Goal: Task Accomplishment & Management: Manage account settings

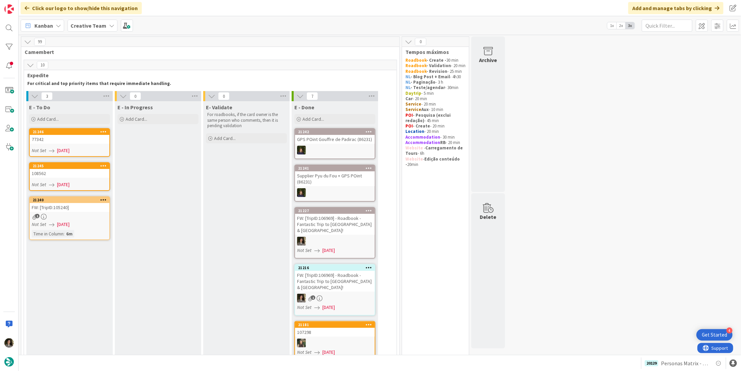
scroll to position [101, 0]
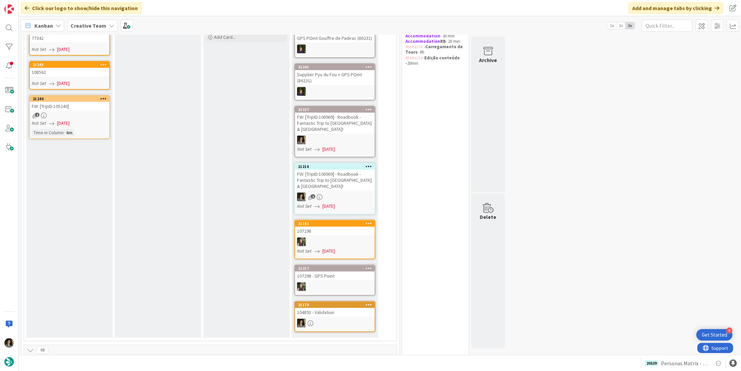
click at [76, 108] on div "FW: [TripID:105240]" at bounding box center [70, 106] width 80 height 9
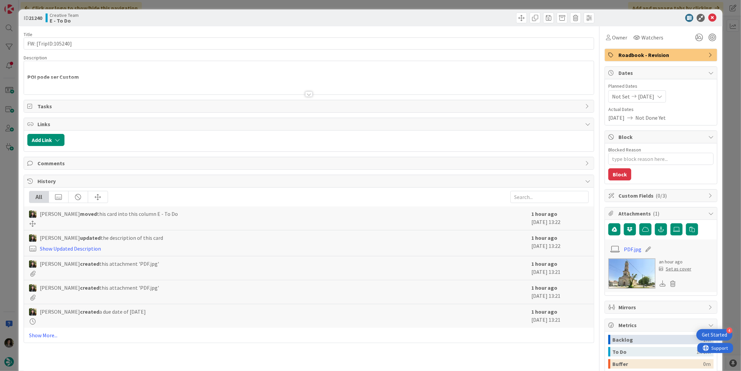
click at [309, 94] on div at bounding box center [308, 93] width 7 height 5
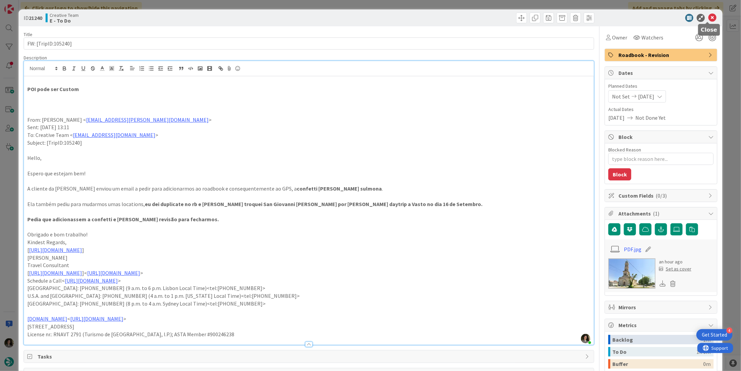
click at [708, 14] on icon at bounding box center [712, 18] width 8 height 8
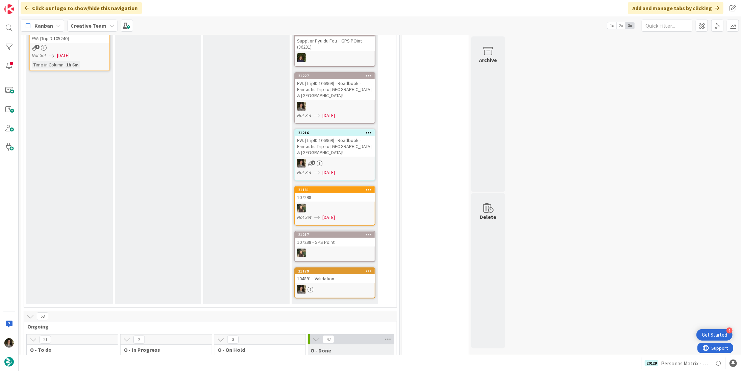
scroll to position [34, 0]
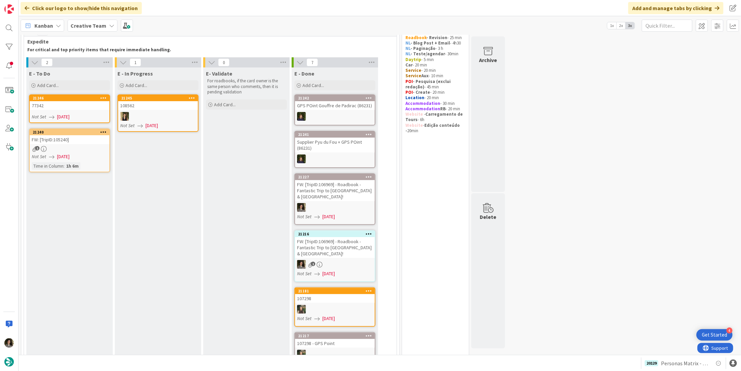
click at [83, 146] on div "1" at bounding box center [70, 149] width 80 height 6
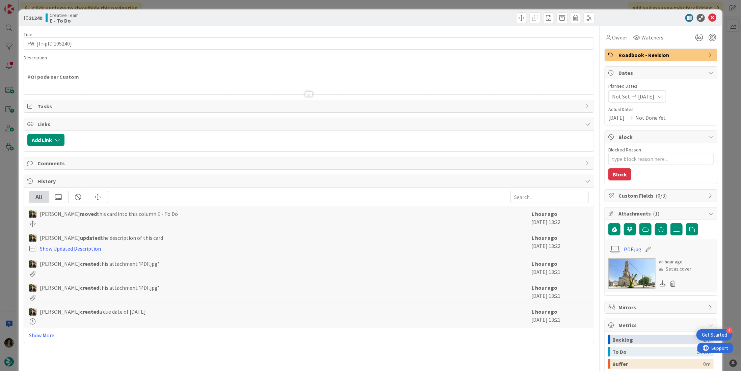
click at [306, 95] on div at bounding box center [308, 93] width 7 height 5
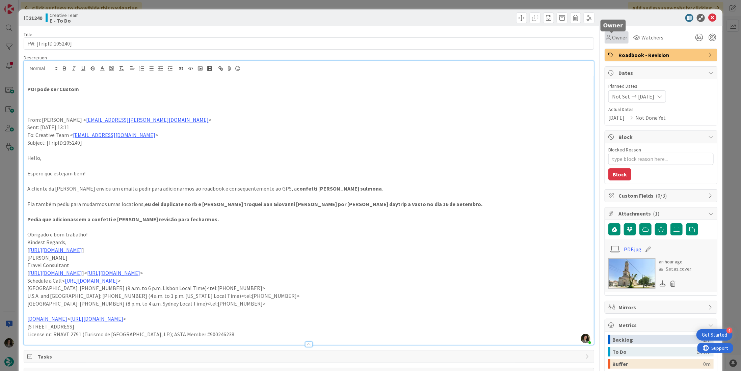
click at [612, 40] on span "Owner" at bounding box center [619, 37] width 15 height 8
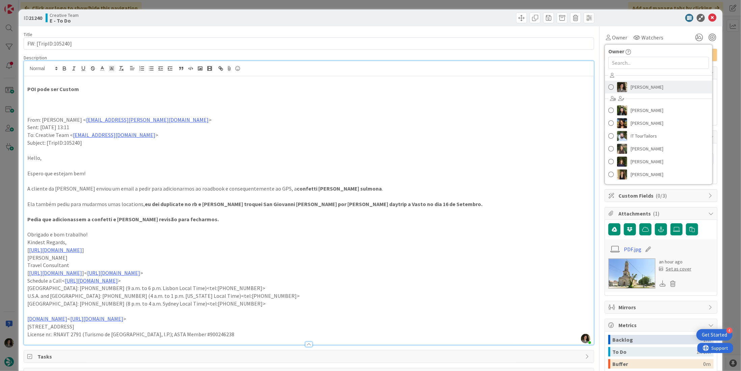
click at [650, 87] on span "[PERSON_NAME]" at bounding box center [646, 87] width 33 height 10
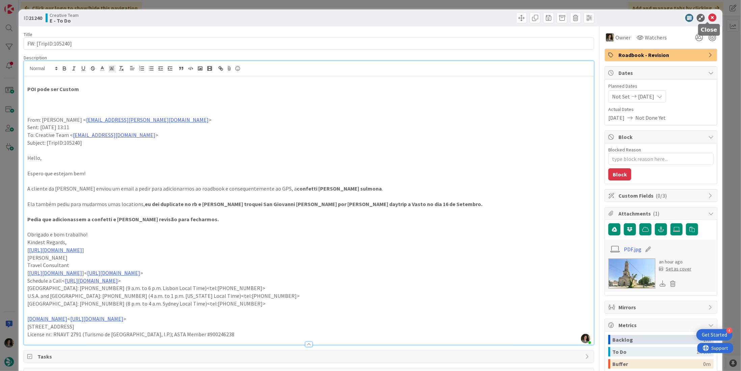
click at [708, 18] on icon at bounding box center [712, 18] width 8 height 8
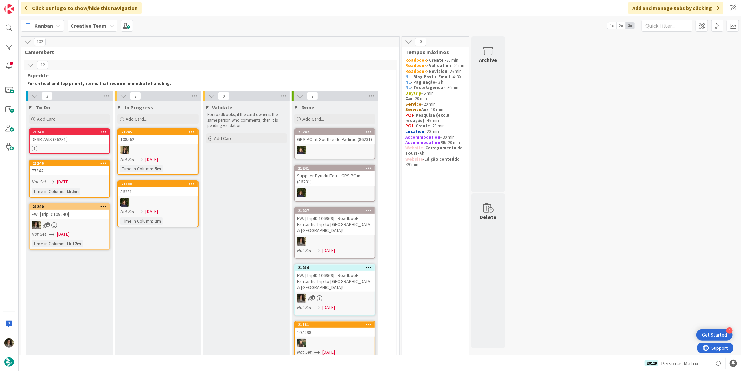
click at [88, 211] on div "FW: [TripID:105240]" at bounding box center [70, 214] width 80 height 9
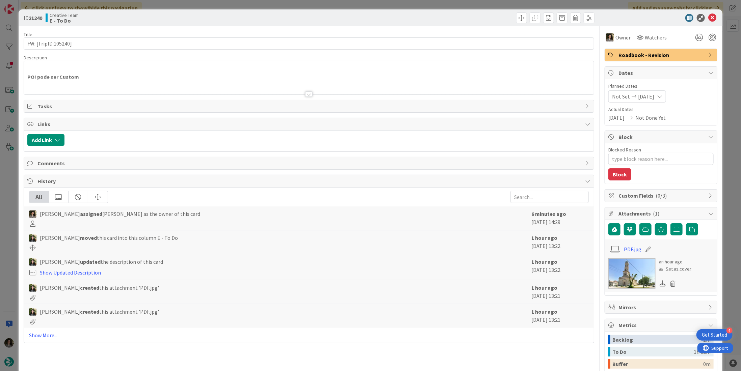
click at [310, 93] on div at bounding box center [308, 93] width 7 height 5
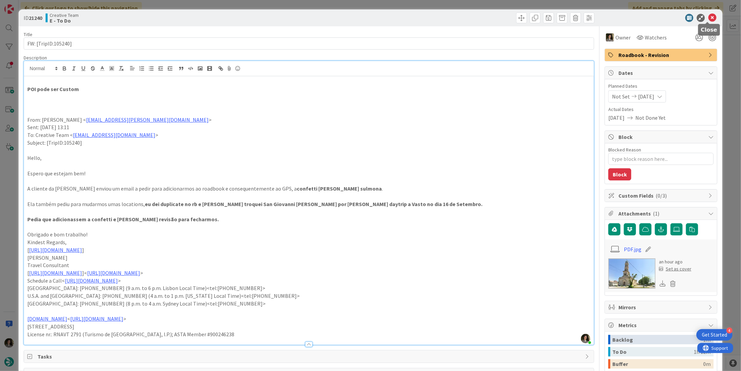
click at [708, 16] on icon at bounding box center [712, 18] width 8 height 8
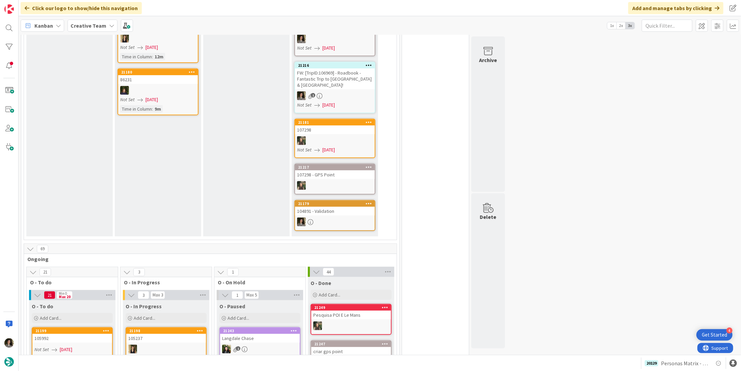
scroll to position [371, 0]
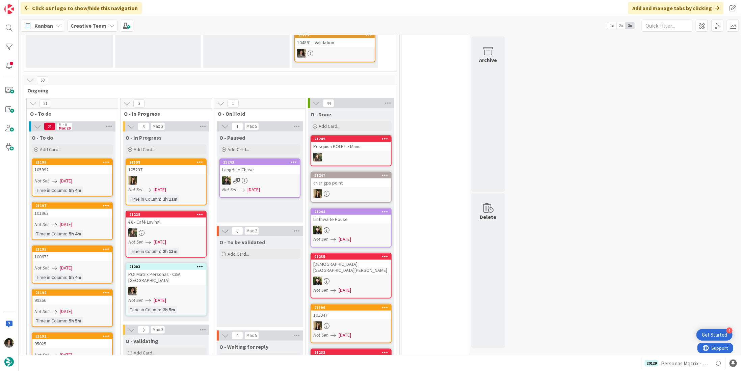
click at [174, 265] on link "21203 POI Matrix Personas - C&A UK Not Set [DATE] Time in [GEOGRAPHIC_DATA] : 2…" at bounding box center [166, 289] width 81 height 53
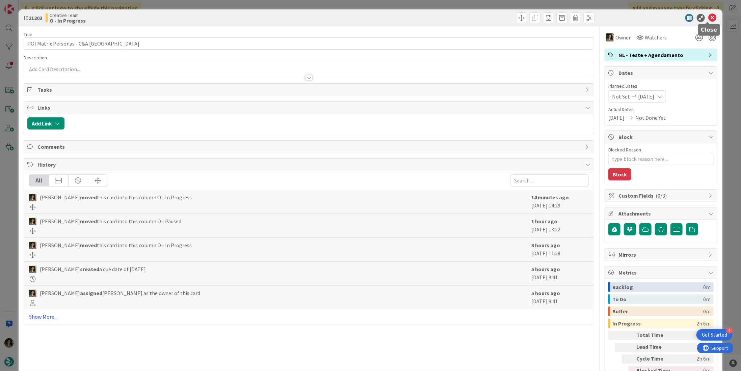
click at [709, 17] on icon at bounding box center [712, 18] width 8 height 8
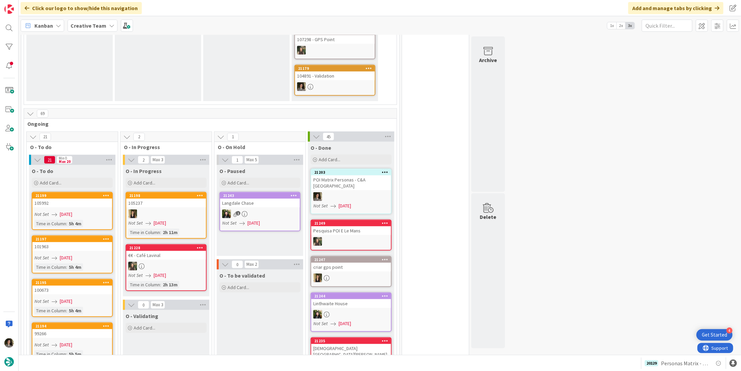
click at [356, 192] on div at bounding box center [351, 196] width 80 height 9
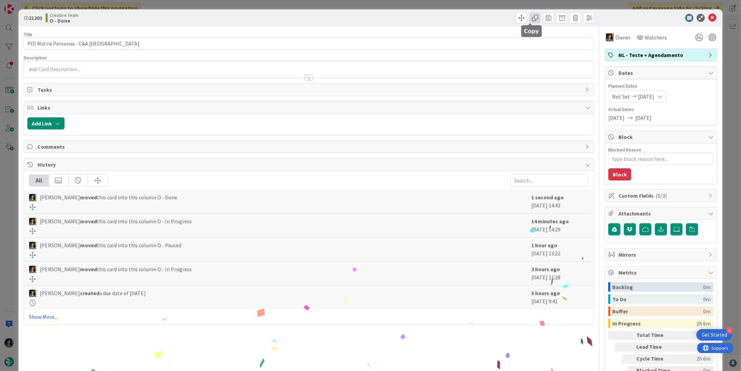
click at [529, 17] on span at bounding box center [534, 17] width 11 height 11
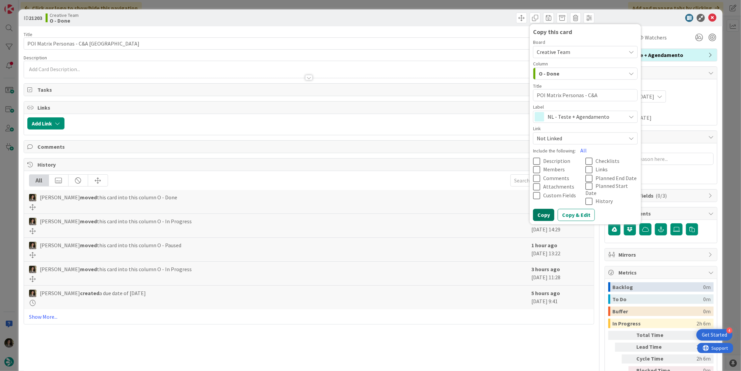
click at [543, 211] on button "Copy" at bounding box center [543, 215] width 21 height 12
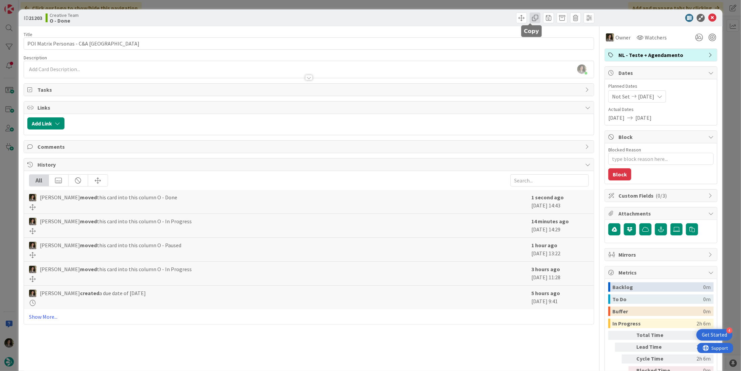
drag, startPoint x: 530, startPoint y: 20, endPoint x: 530, endPoint y: 24, distance: 3.7
click at [530, 20] on span at bounding box center [534, 17] width 11 height 11
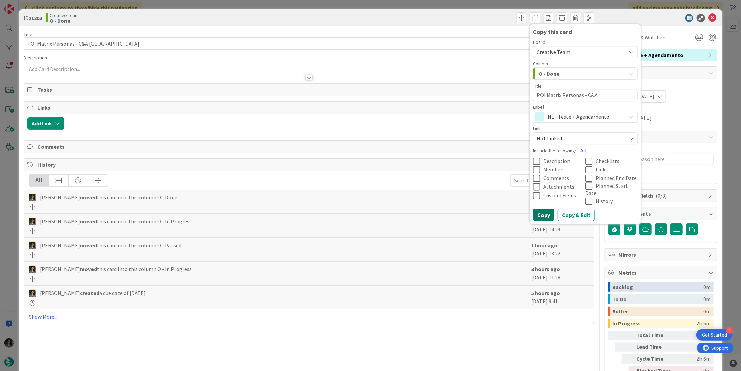
click at [545, 209] on button "Copy" at bounding box center [543, 215] width 21 height 12
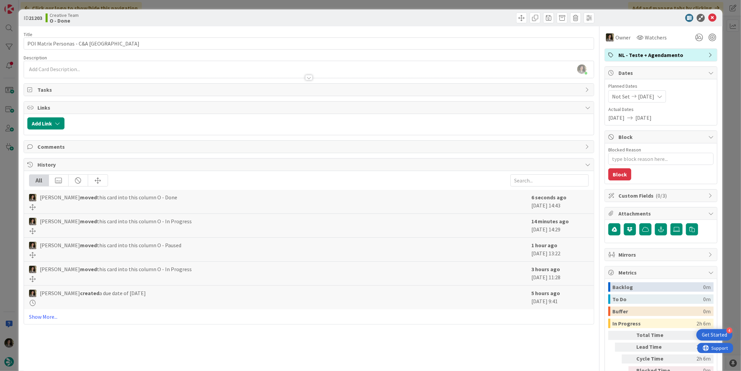
click at [530, 24] on div "ID 21203 Creative Team O - Done Copy this card Board Creative Team Column O - D…" at bounding box center [370, 17] width 703 height 17
click at [532, 18] on span at bounding box center [534, 17] width 11 height 11
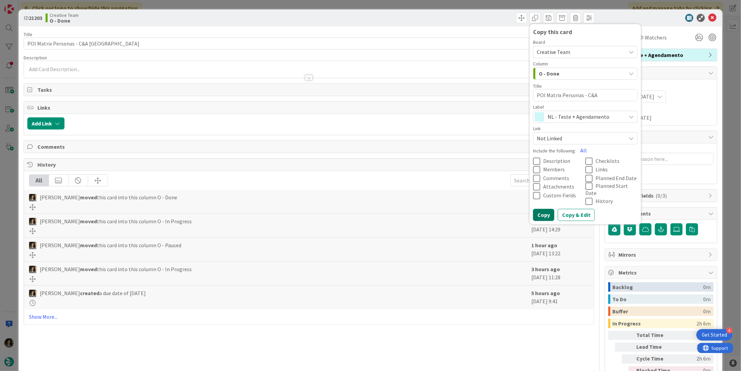
drag, startPoint x: 539, startPoint y: 205, endPoint x: 537, endPoint y: 149, distance: 56.4
click at [539, 209] on button "Copy" at bounding box center [543, 215] width 21 height 12
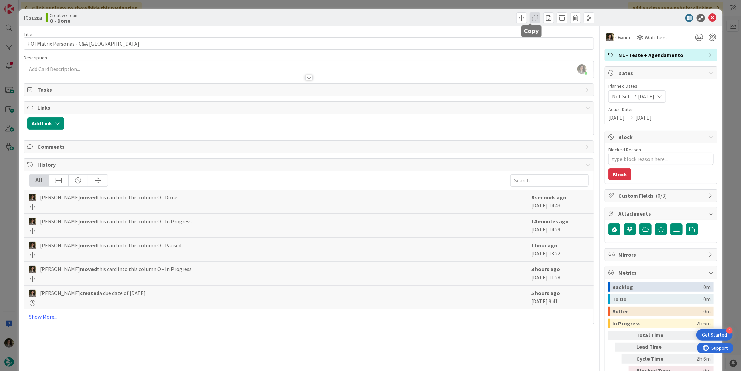
click at [529, 18] on span at bounding box center [534, 17] width 11 height 11
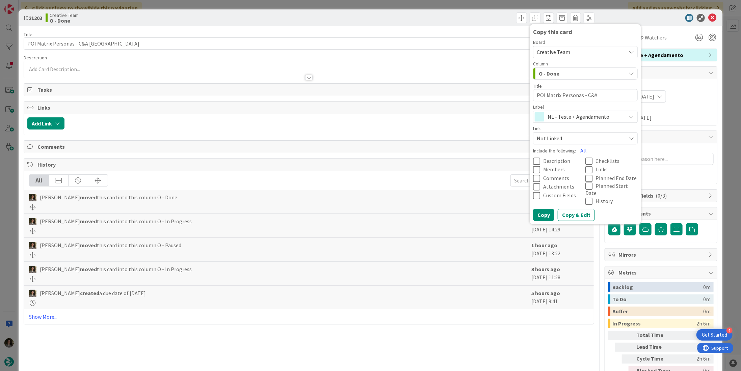
click at [578, 113] on span "NL - Teste + Agendamento" at bounding box center [584, 116] width 75 height 9
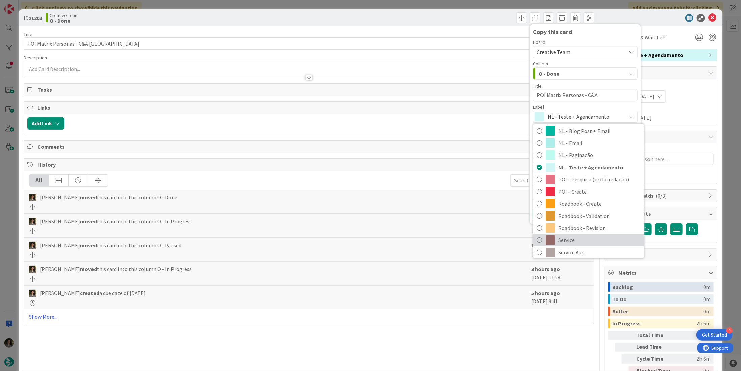
scroll to position [101, 0]
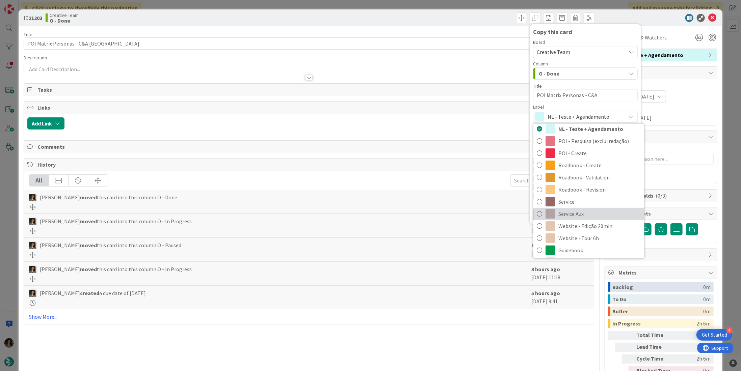
click at [580, 214] on span "Service Aux" at bounding box center [599, 214] width 82 height 10
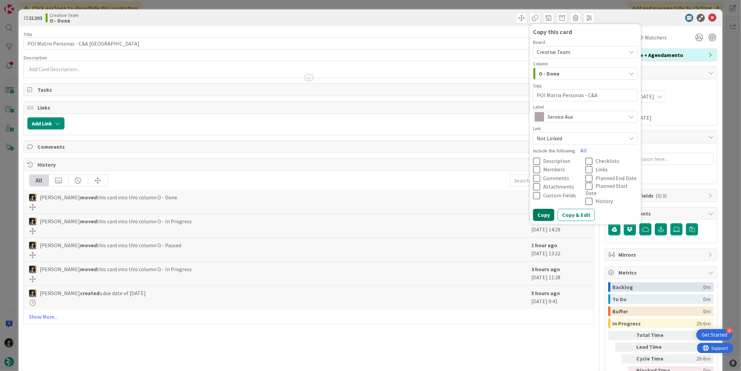
click at [538, 209] on button "Copy" at bounding box center [543, 215] width 21 height 12
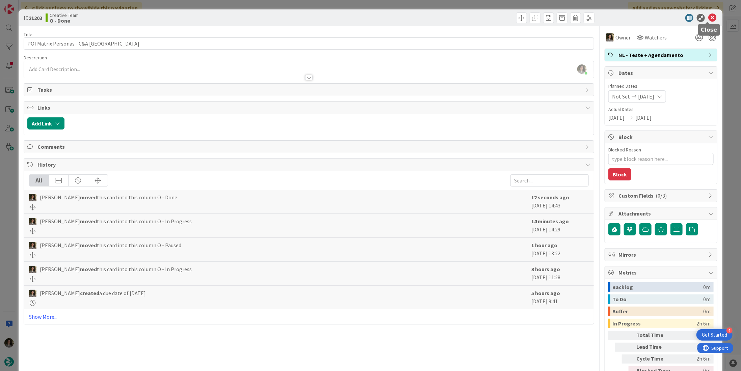
click at [709, 16] on icon at bounding box center [712, 18] width 8 height 8
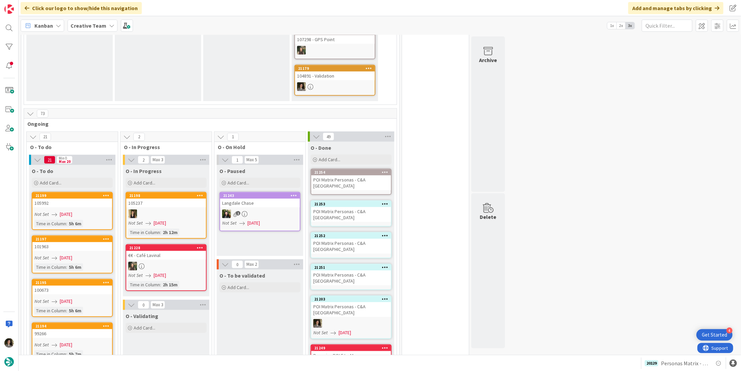
click at [353, 271] on div "POI Matrix Personas - C&A [GEOGRAPHIC_DATA]" at bounding box center [351, 278] width 80 height 15
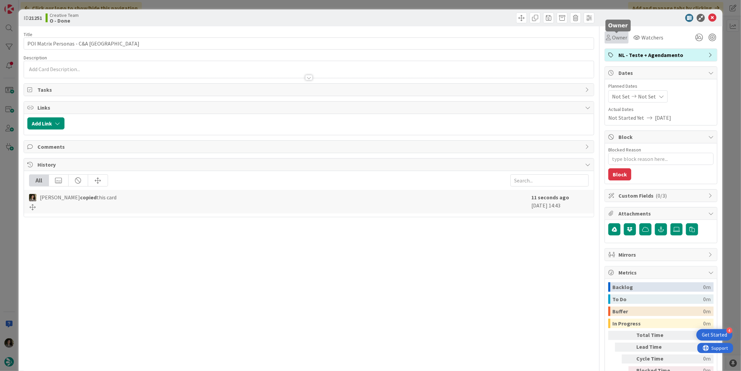
click at [617, 40] on span "Owner" at bounding box center [619, 37] width 15 height 8
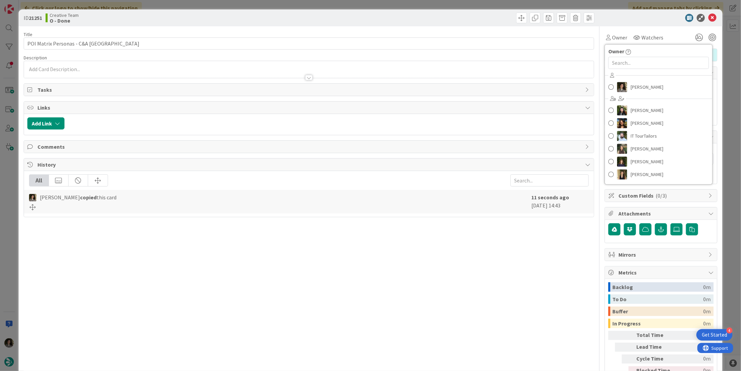
click at [641, 79] on div "[PERSON_NAME] [PERSON_NAME] [PERSON_NAME] IT TourTailors [PERSON_NAME] [PERSON_…" at bounding box center [658, 125] width 107 height 111
click at [641, 86] on span "[PERSON_NAME]" at bounding box center [646, 87] width 33 height 10
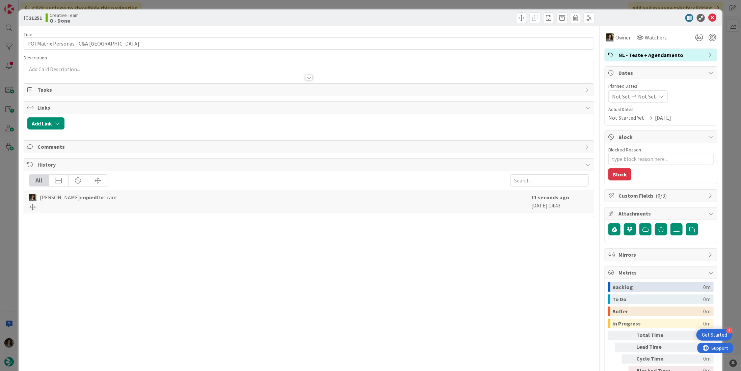
click at [644, 99] on span "Not Set" at bounding box center [647, 96] width 18 height 8
type textarea "x"
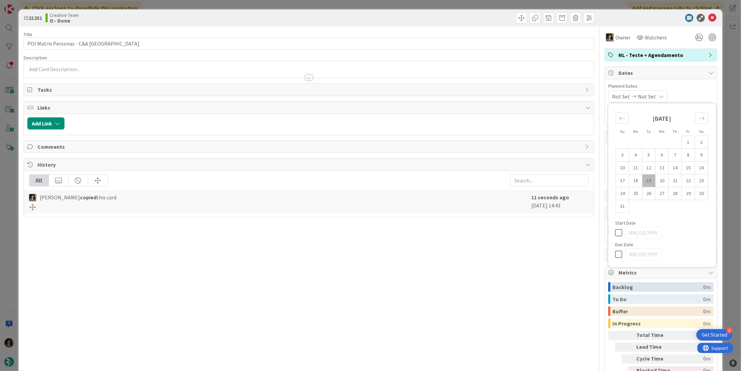
click at [615, 254] on icon at bounding box center [620, 254] width 10 height 8
type input "[DATE]"
click at [708, 17] on icon at bounding box center [712, 18] width 8 height 8
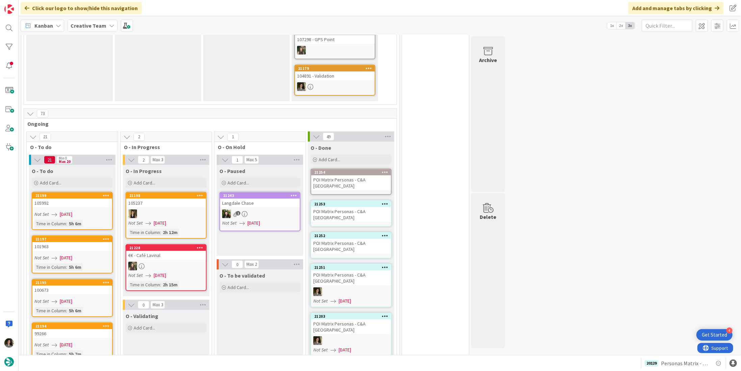
click at [359, 239] on div "POI Matrix Personas - C&A [GEOGRAPHIC_DATA]" at bounding box center [351, 246] width 80 height 15
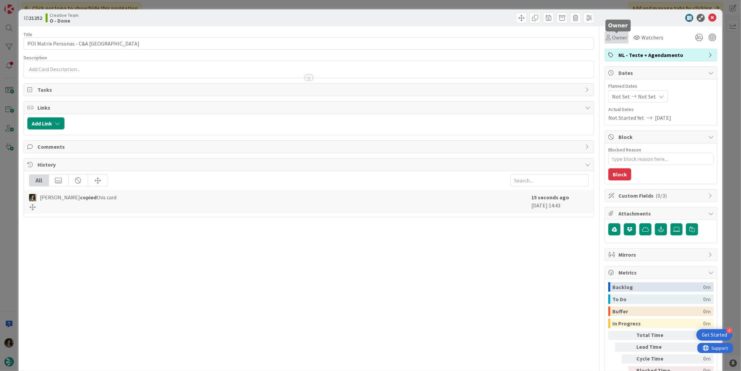
click at [612, 39] on span "Owner" at bounding box center [619, 37] width 15 height 8
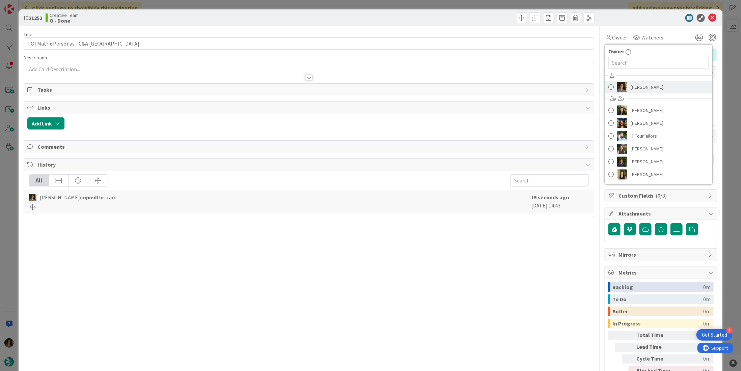
click at [640, 84] on span "[PERSON_NAME]" at bounding box center [646, 87] width 33 height 10
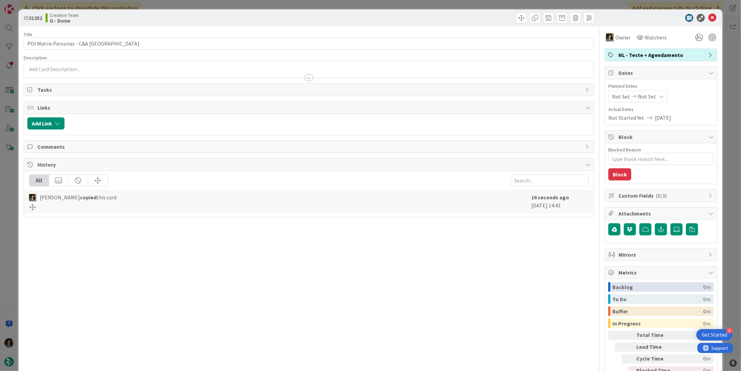
type textarea "x"
click at [649, 94] on div "Not Set Not Set" at bounding box center [637, 96] width 59 height 12
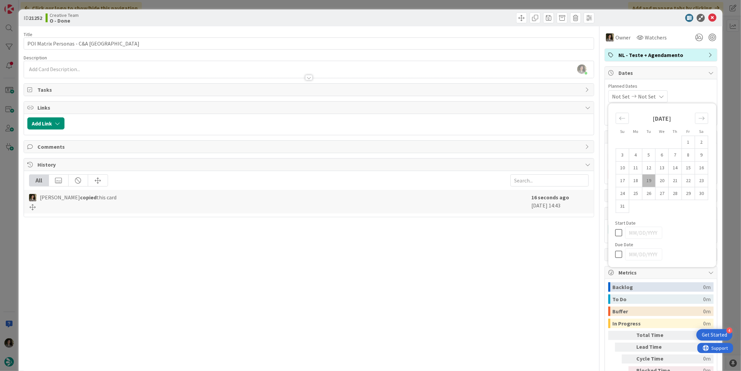
click at [615, 254] on icon at bounding box center [620, 254] width 10 height 8
type input "[DATE]"
click at [708, 17] on icon at bounding box center [712, 18] width 8 height 8
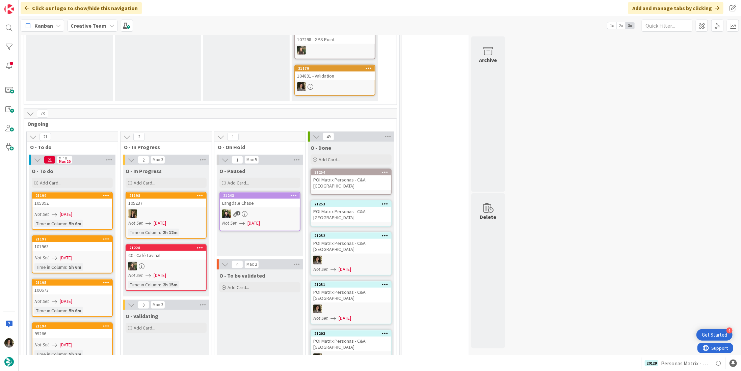
click at [341, 207] on div "POI Matrix Personas - C&A [GEOGRAPHIC_DATA]" at bounding box center [351, 214] width 80 height 15
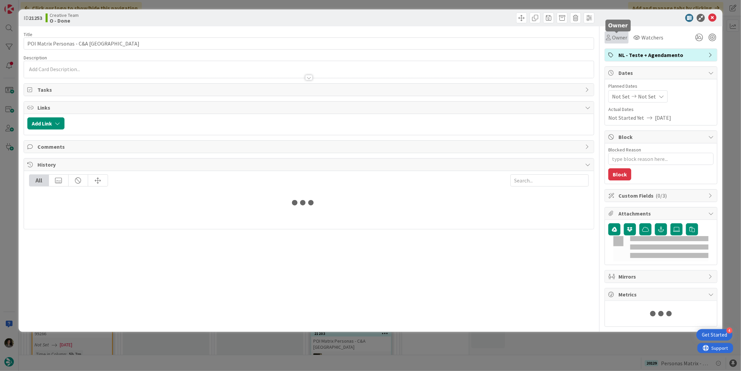
type textarea "x"
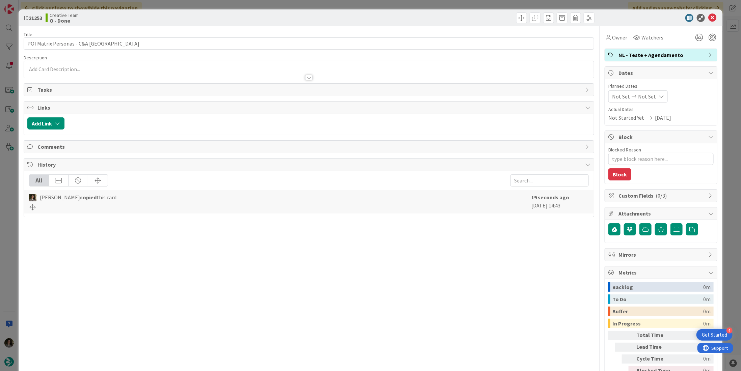
click at [645, 96] on span "Not Set" at bounding box center [647, 96] width 18 height 8
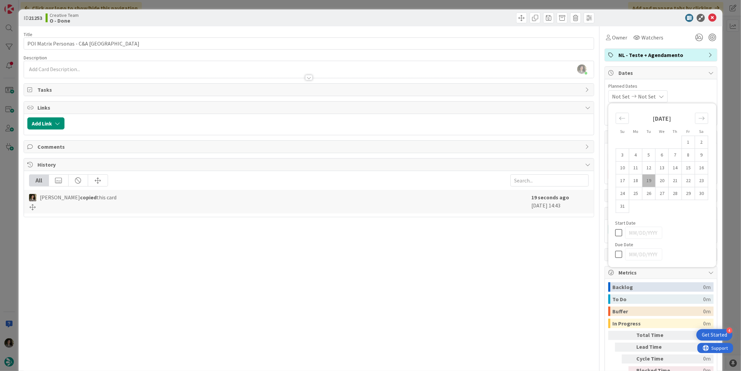
click at [615, 254] on icon at bounding box center [620, 254] width 10 height 8
type input "[DATE]"
click at [708, 19] on icon at bounding box center [712, 18] width 8 height 8
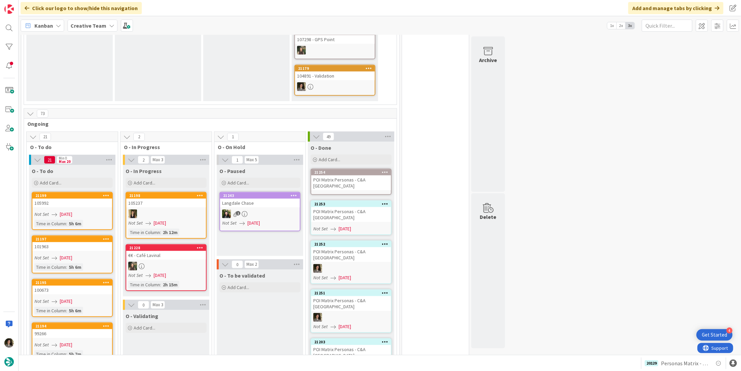
click at [357, 200] on link "21253 POI Matrix Personas - C&A UK Not Set [DATE]" at bounding box center [350, 217] width 81 height 35
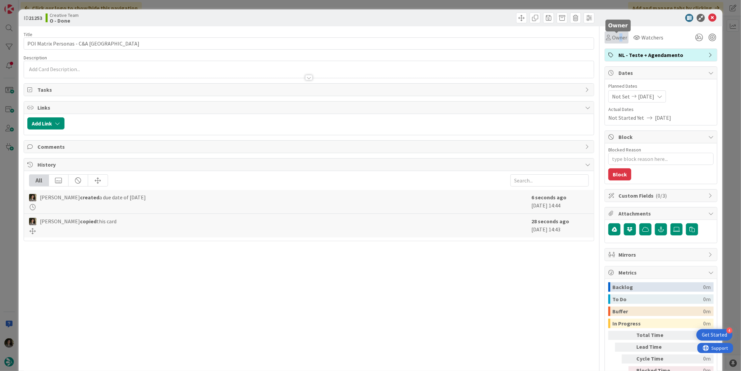
drag, startPoint x: 615, startPoint y: 36, endPoint x: 616, endPoint y: 41, distance: 4.8
click at [615, 36] on span "Owner" at bounding box center [619, 37] width 15 height 8
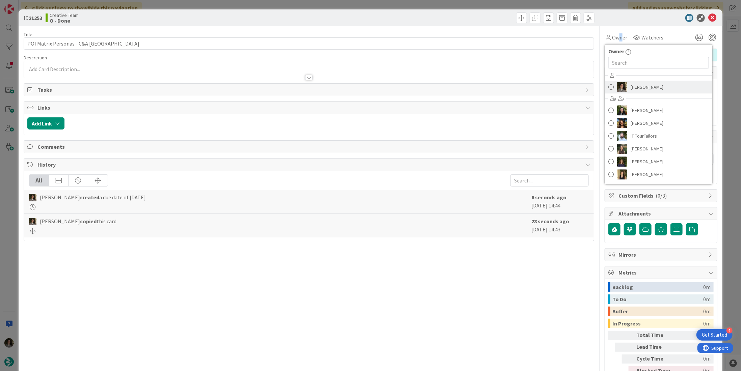
click at [657, 85] on link "[PERSON_NAME]" at bounding box center [658, 87] width 107 height 13
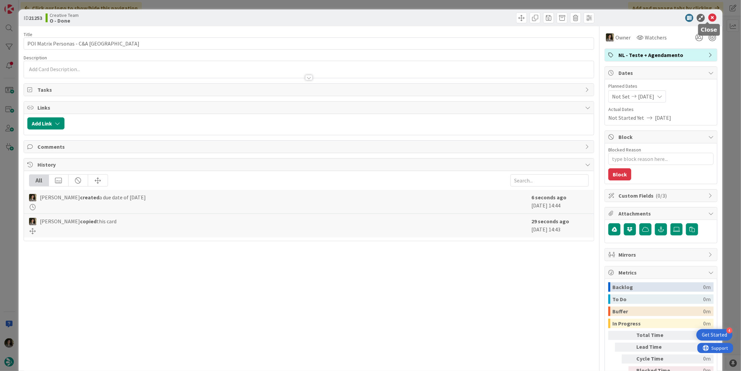
click at [709, 17] on icon at bounding box center [712, 18] width 8 height 8
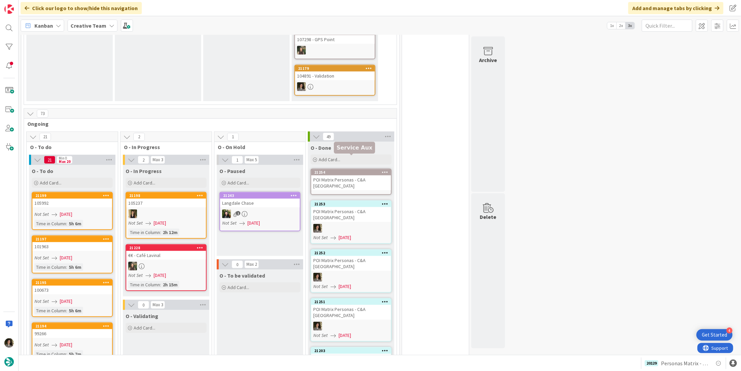
click at [346, 175] on div "POI Matrix Personas - C&A [GEOGRAPHIC_DATA]" at bounding box center [351, 182] width 80 height 15
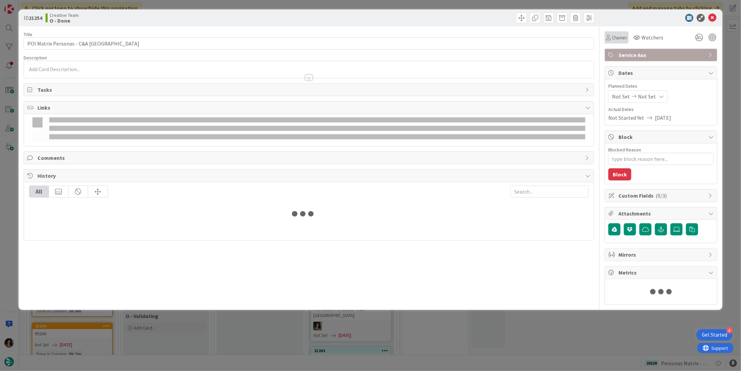
click at [612, 39] on span "Owner" at bounding box center [619, 37] width 15 height 8
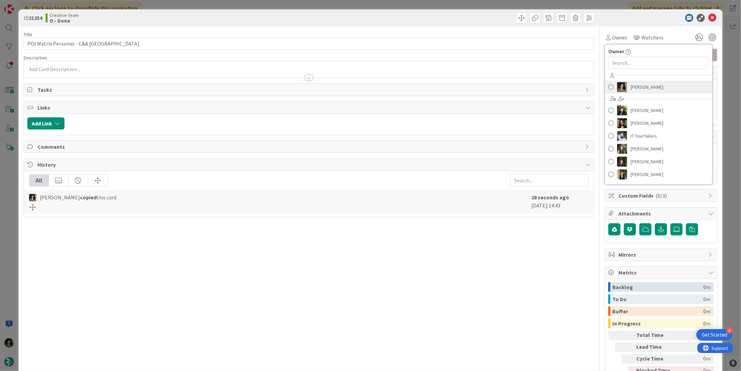
click at [636, 84] on span "[PERSON_NAME]" at bounding box center [646, 87] width 33 height 10
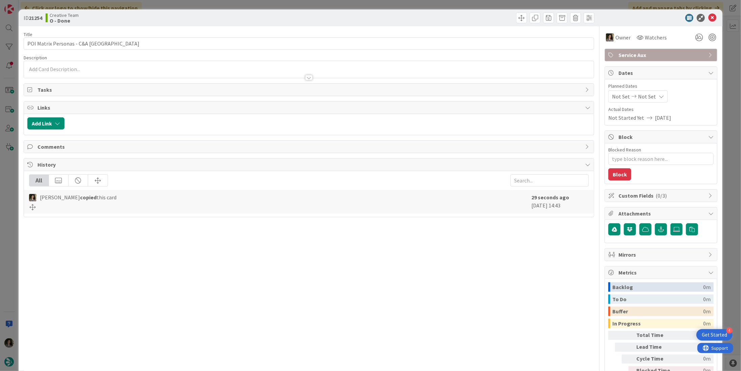
type textarea "x"
click at [643, 92] on span "Not Set" at bounding box center [647, 96] width 18 height 8
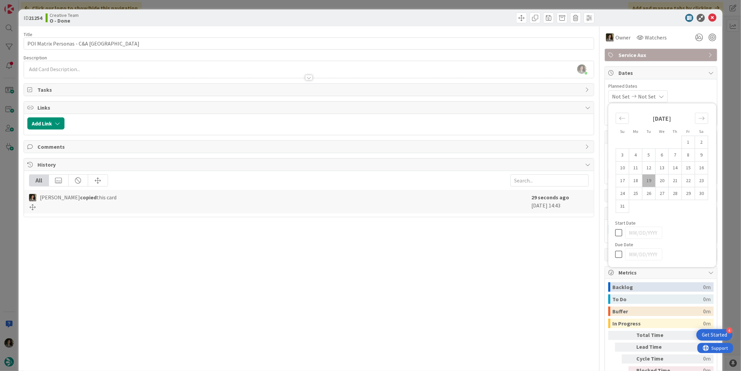
click at [615, 255] on icon at bounding box center [620, 254] width 10 height 8
type input "[DATE]"
click at [500, 242] on div "Title 28 / 128 POI Matrix Personas - C&A [GEOGRAPHIC_DATA] Description [PERSON_…" at bounding box center [309, 210] width 570 height 368
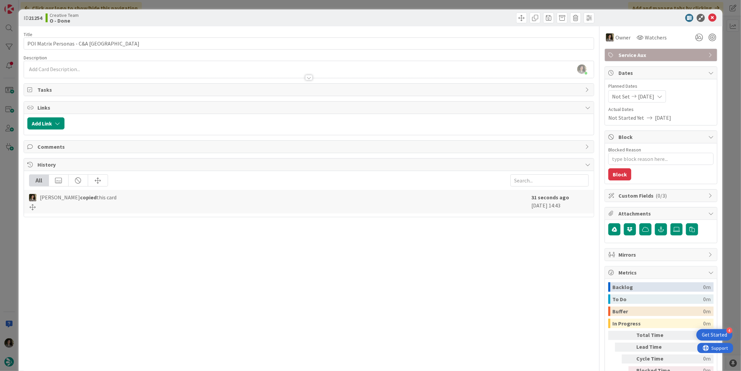
click at [650, 47] on div "Owner Owner Remove Set as Watcher [PERSON_NAME] [PERSON_NAME] [PERSON_NAME] IT …" at bounding box center [660, 210] width 113 height 368
click at [654, 54] on span "Service Aux" at bounding box center [661, 55] width 86 height 8
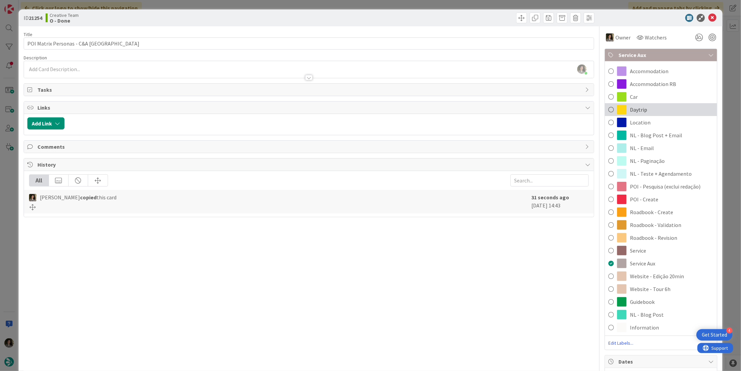
click at [671, 109] on div "Daytrip" at bounding box center [661, 109] width 112 height 13
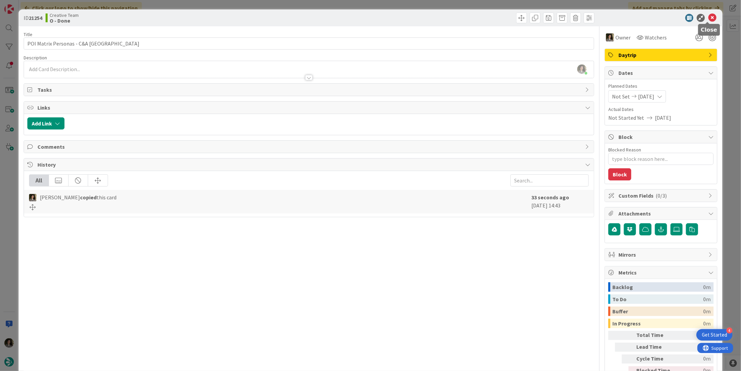
drag, startPoint x: 707, startPoint y: 16, endPoint x: 420, endPoint y: 91, distance: 297.2
click at [708, 17] on icon at bounding box center [712, 18] width 8 height 8
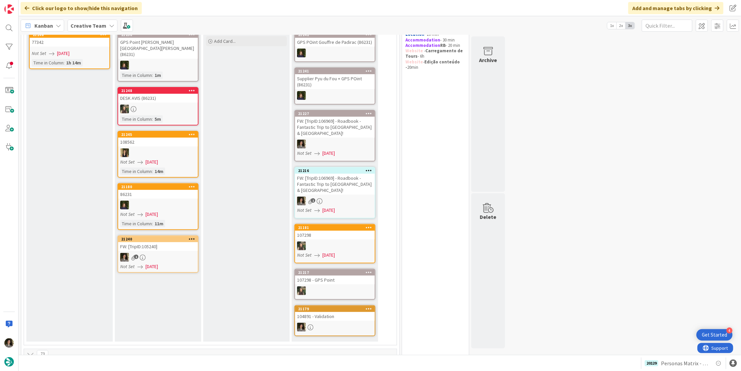
click at [159, 253] on div "1" at bounding box center [158, 257] width 80 height 9
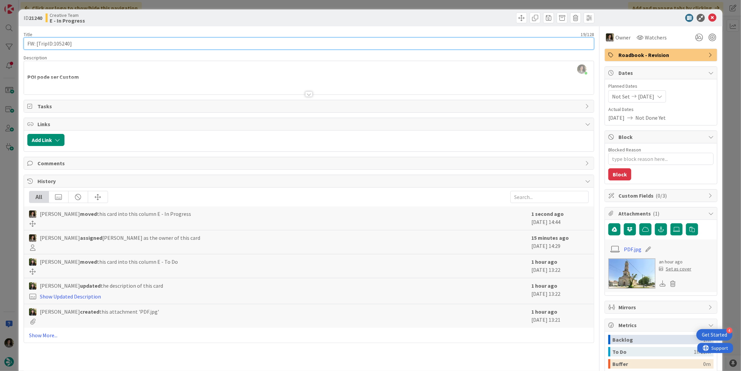
drag, startPoint x: 69, startPoint y: 43, endPoint x: 54, endPoint y: 44, distance: 15.2
click at [54, 44] on input "FW: [TripID:105240]" at bounding box center [309, 43] width 570 height 12
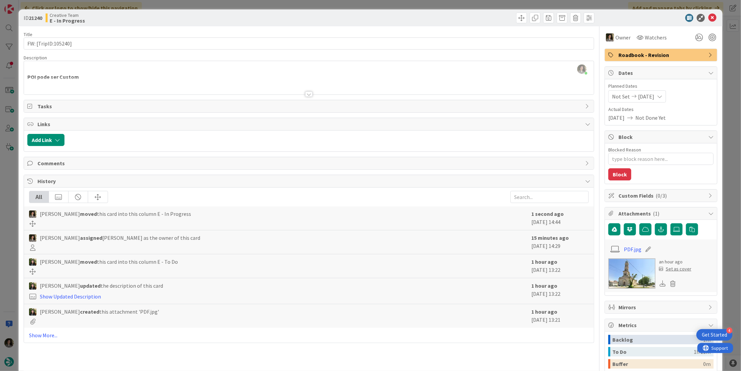
click at [307, 91] on div at bounding box center [308, 93] width 7 height 5
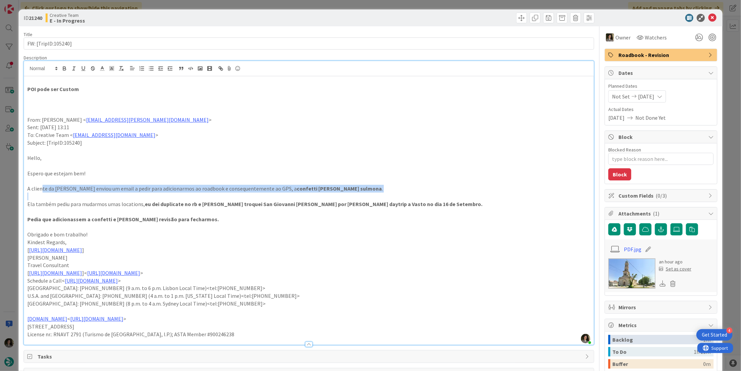
drag, startPoint x: 41, startPoint y: 188, endPoint x: 329, endPoint y: 193, distance: 287.5
click at [329, 193] on div "POI pode ser Custom From: [PERSON_NAME] < [PERSON_NAME][EMAIL_ADDRESS][PERSON_N…" at bounding box center [309, 210] width 570 height 269
click at [319, 193] on p at bounding box center [308, 197] width 563 height 8
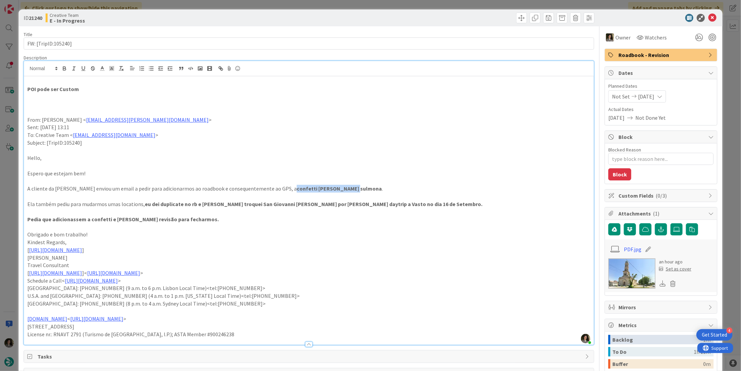
drag, startPoint x: 320, startPoint y: 188, endPoint x: 264, endPoint y: 185, distance: 55.8
click at [264, 185] on p "A cliente da [PERSON_NAME] enviou um email a pedir para adicionarmos ao roadboo…" at bounding box center [308, 189] width 563 height 8
click at [708, 17] on icon at bounding box center [712, 18] width 8 height 8
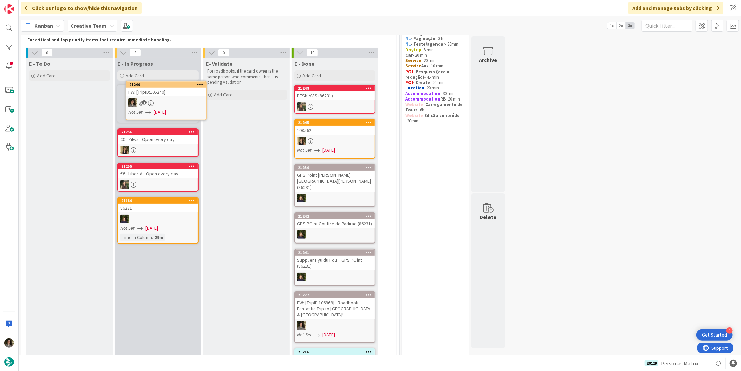
scroll to position [20, 0]
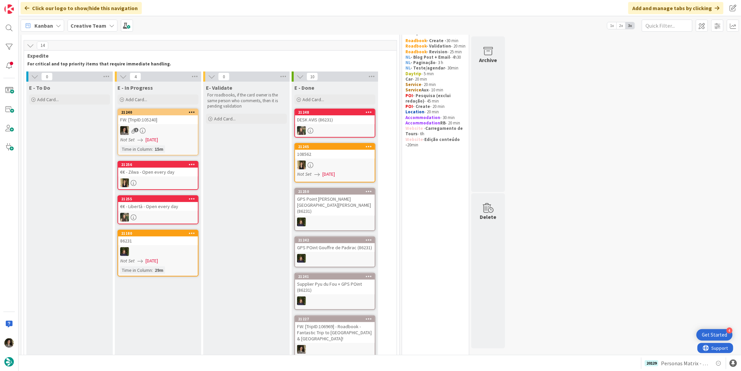
click at [149, 123] on div "FW: [TripID:105240]" at bounding box center [158, 119] width 80 height 9
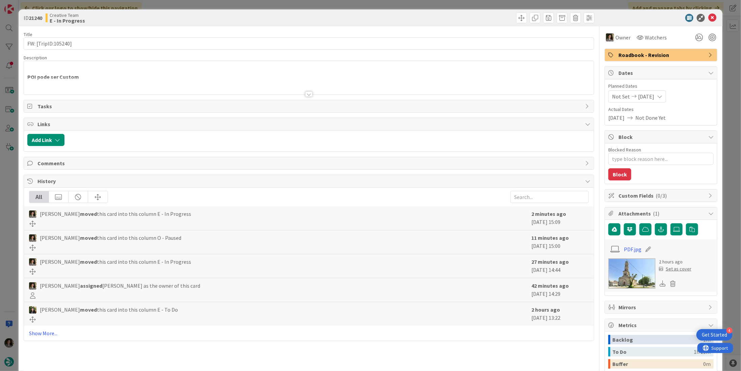
click at [308, 91] on div at bounding box center [308, 93] width 7 height 5
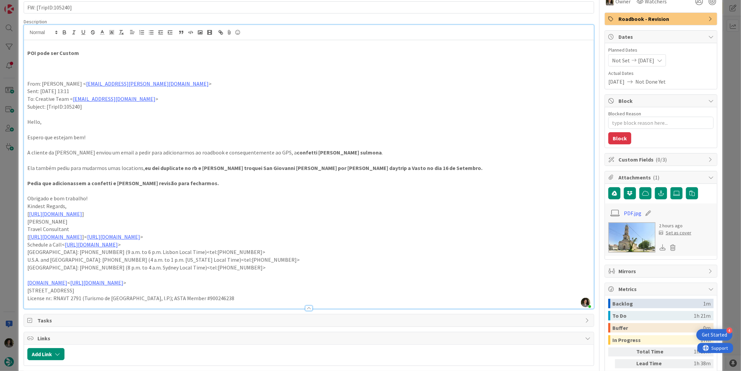
scroll to position [20, 0]
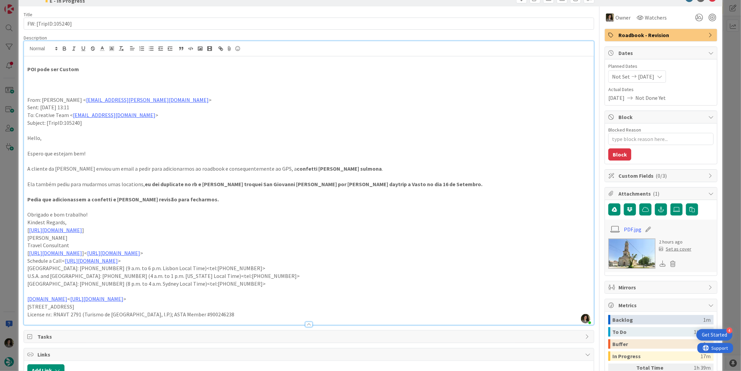
click at [297, 168] on strong "confetti [PERSON_NAME] sulmona" at bounding box center [339, 168] width 85 height 7
drag, startPoint x: 264, startPoint y: 168, endPoint x: 296, endPoint y: 169, distance: 32.1
click at [297, 169] on strong "confetti [PERSON_NAME] sulmona" at bounding box center [339, 168] width 85 height 7
copy strong "confetti [PERSON_NAME]"
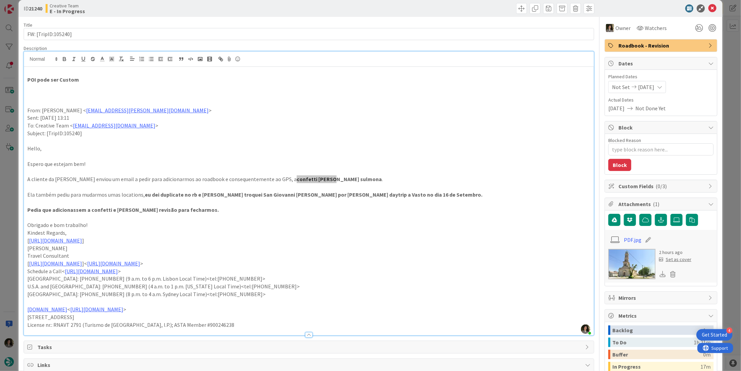
scroll to position [0, 0]
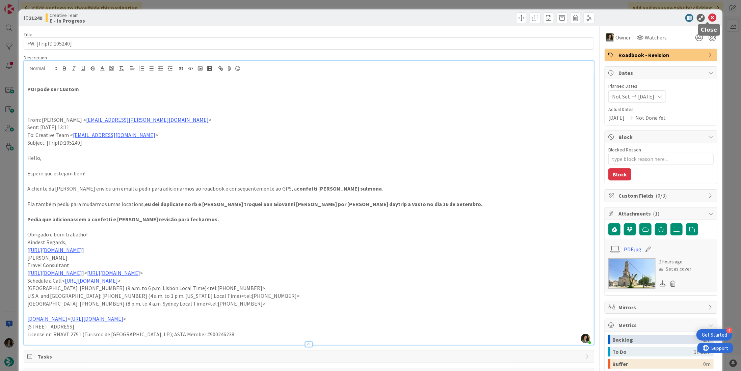
click at [708, 15] on icon at bounding box center [712, 18] width 8 height 8
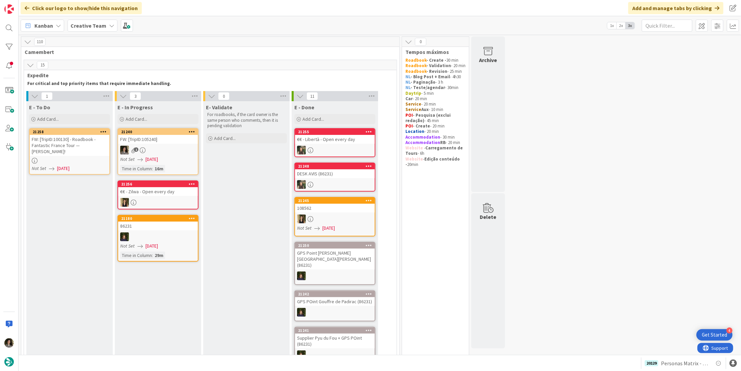
click at [83, 158] on div at bounding box center [70, 161] width 80 height 6
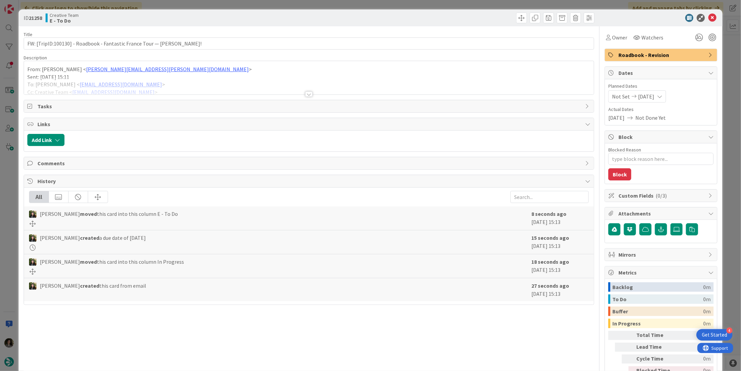
click at [305, 94] on div at bounding box center [308, 93] width 7 height 5
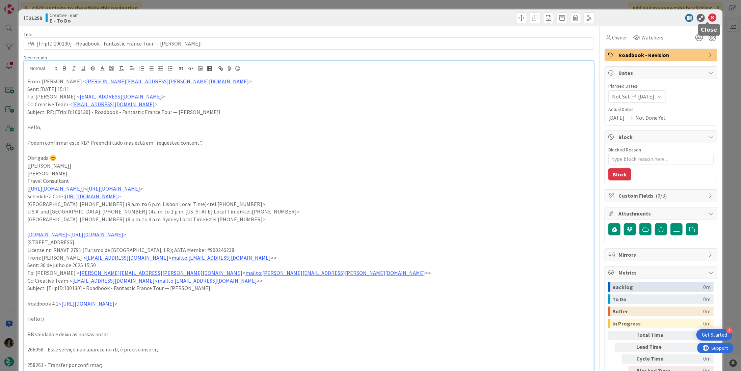
click at [710, 19] on icon at bounding box center [712, 18] width 8 height 8
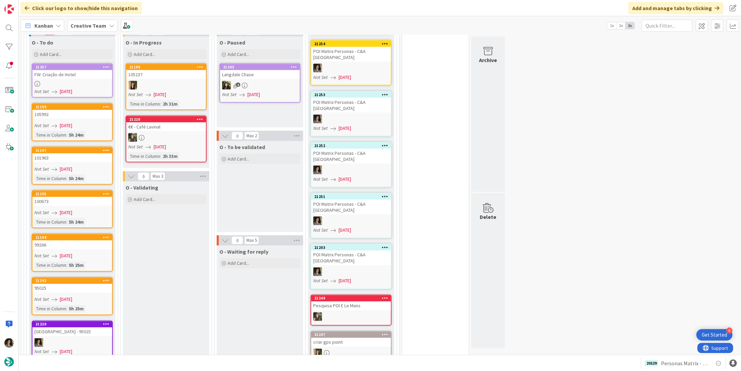
scroll to position [607, 0]
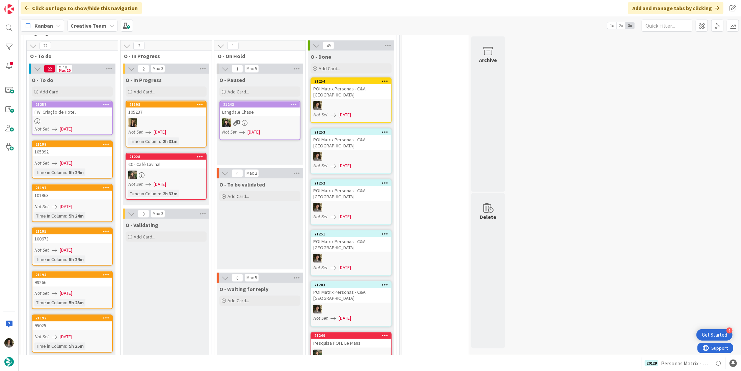
click at [100, 108] on div "FW: Criação de Hotel" at bounding box center [72, 112] width 80 height 9
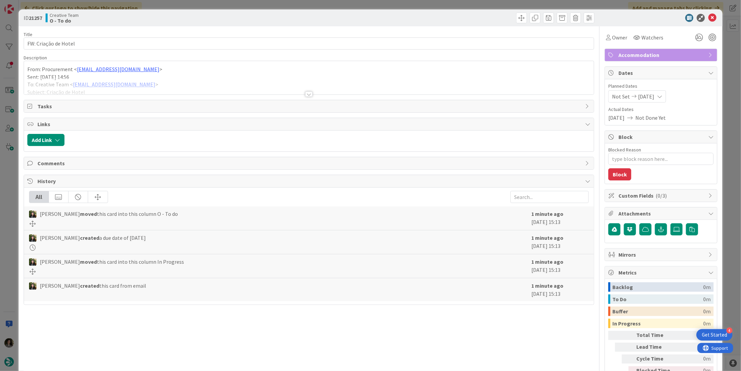
click at [306, 92] on div at bounding box center [308, 93] width 7 height 5
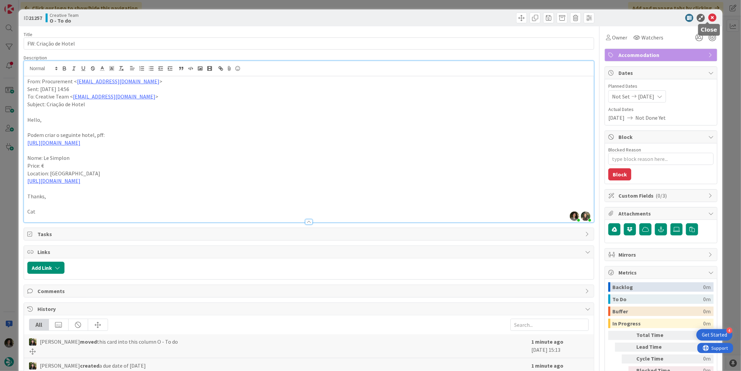
click at [708, 20] on icon at bounding box center [712, 18] width 8 height 8
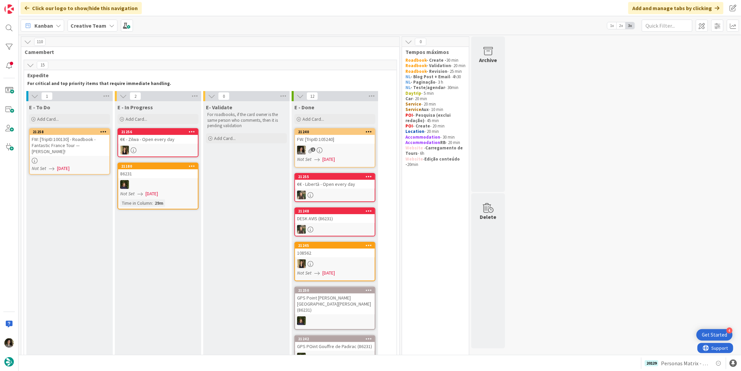
click at [318, 144] on link "21240 FW: [TripID:105240] 1 Not Set [DATE]" at bounding box center [334, 147] width 81 height 39
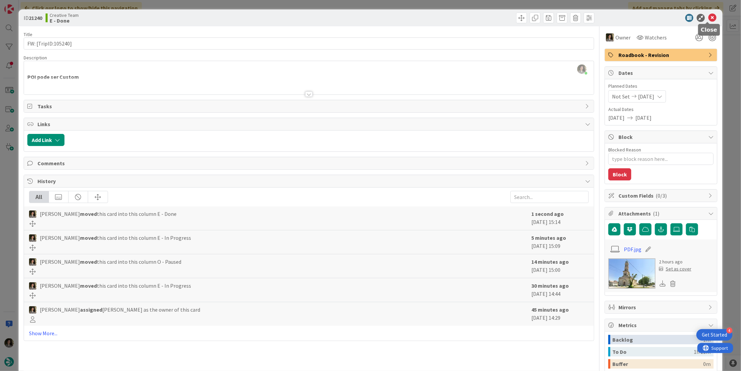
click at [709, 17] on icon at bounding box center [712, 18] width 8 height 8
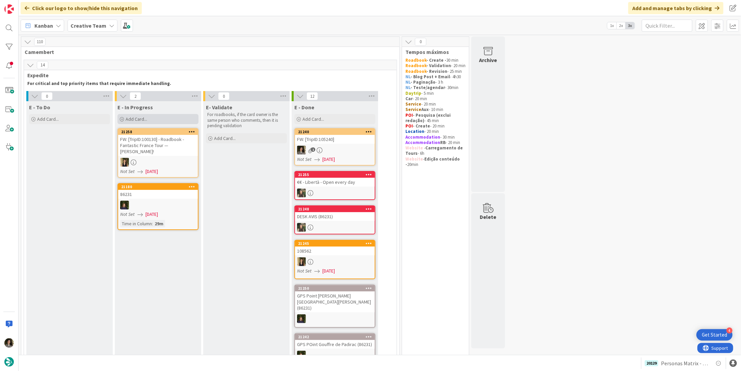
click at [156, 116] on div "Add Card..." at bounding box center [157, 119] width 81 height 10
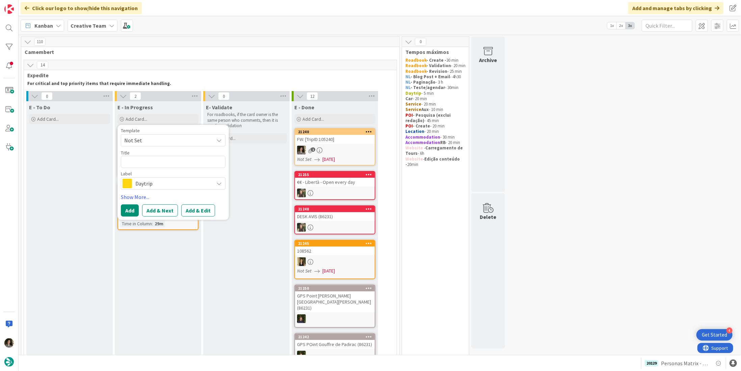
click at [158, 185] on span "Daytrip" at bounding box center [172, 183] width 75 height 9
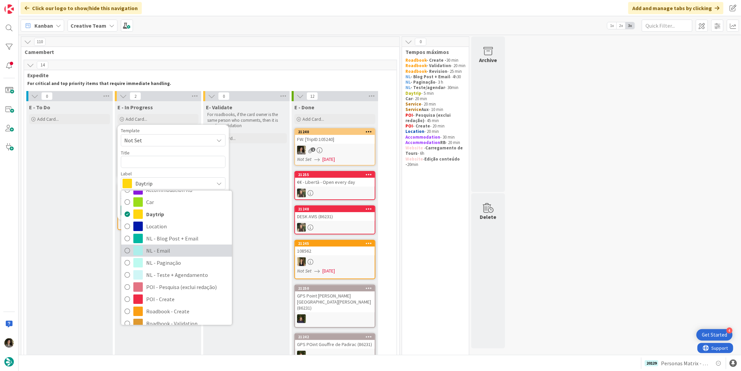
scroll to position [101, 0]
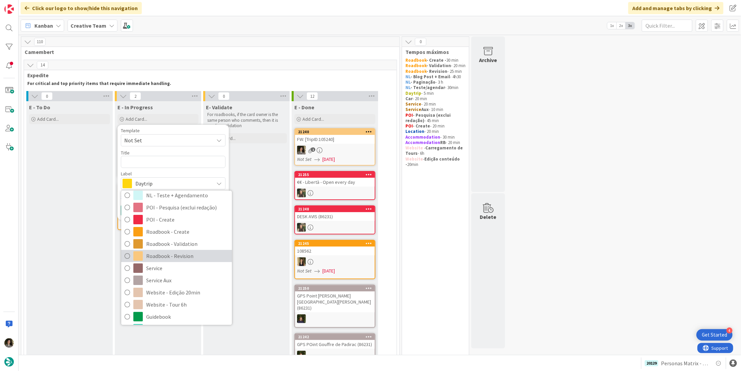
drag, startPoint x: 169, startPoint y: 254, endPoint x: 168, endPoint y: 250, distance: 4.8
click at [169, 254] on span "Roadbook - Revision" at bounding box center [187, 256] width 82 height 10
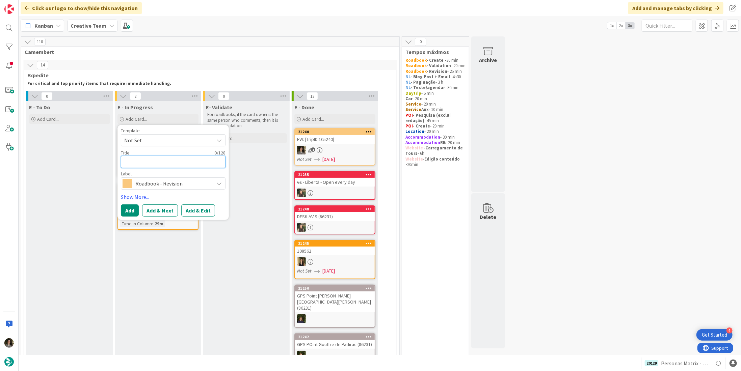
click at [159, 162] on textarea at bounding box center [173, 162] width 105 height 12
paste textarea "89965"
type textarea "x"
type textarea "89965"
click at [134, 208] on button "Add" at bounding box center [130, 210] width 18 height 12
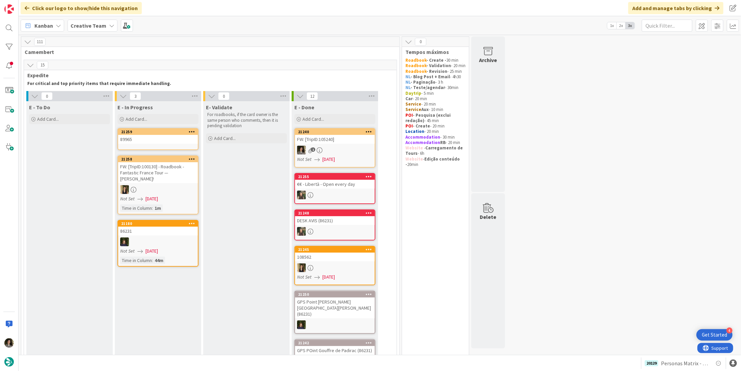
click at [172, 141] on div "89965" at bounding box center [158, 139] width 80 height 9
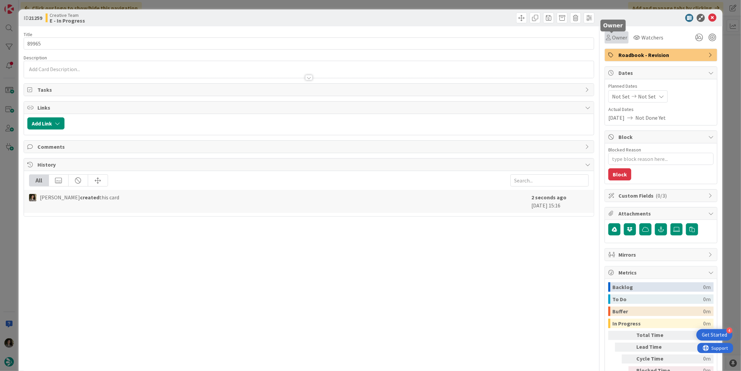
click at [612, 34] on span "Owner" at bounding box center [619, 37] width 15 height 8
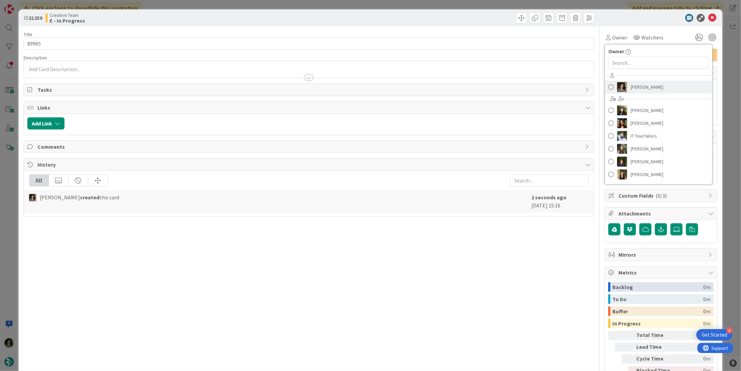
click at [630, 87] on span "[PERSON_NAME]" at bounding box center [646, 87] width 33 height 10
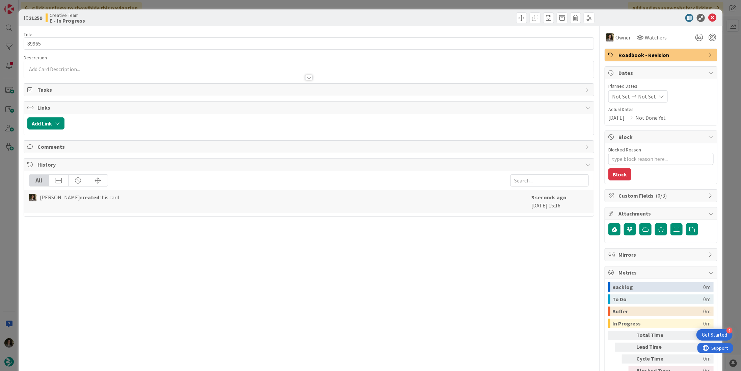
type textarea "x"
click at [648, 99] on div "Not Set Not Set" at bounding box center [637, 96] width 59 height 12
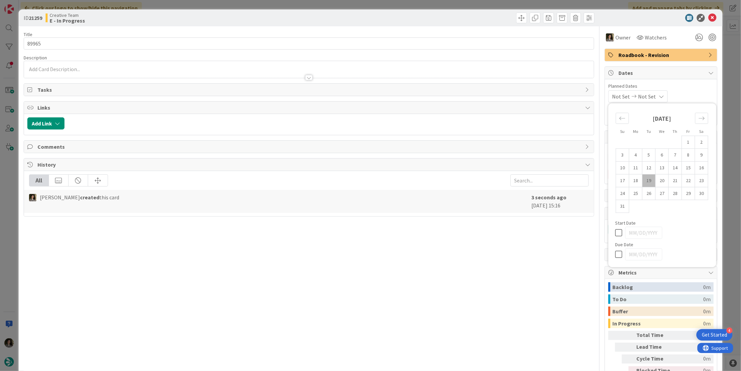
click at [615, 252] on icon at bounding box center [620, 254] width 10 height 8
type input "[DATE]"
type textarea "x"
click at [708, 19] on icon at bounding box center [712, 18] width 8 height 8
